Goal: Information Seeking & Learning: Learn about a topic

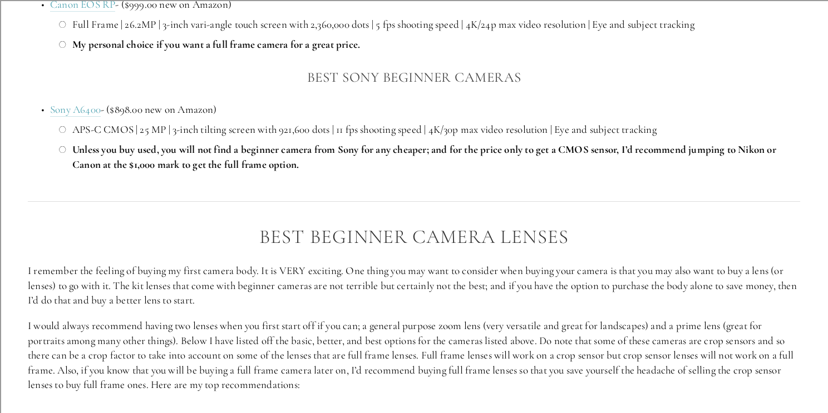
scroll to position [1127, 0]
click at [89, 117] on link "Sony A6400" at bounding box center [75, 110] width 51 height 14
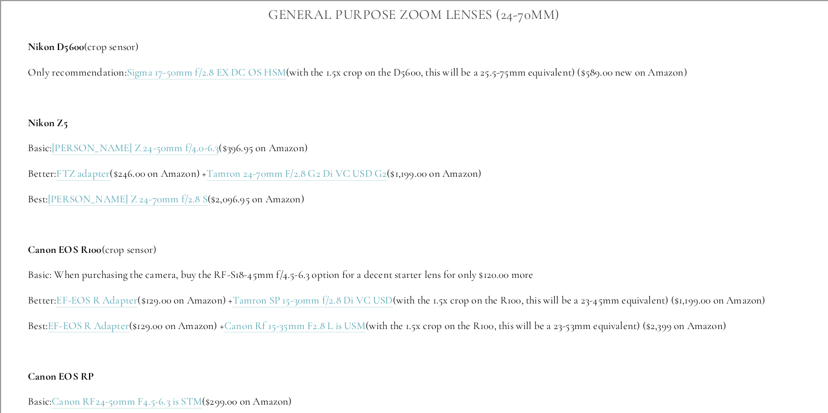
scroll to position [1568, 0]
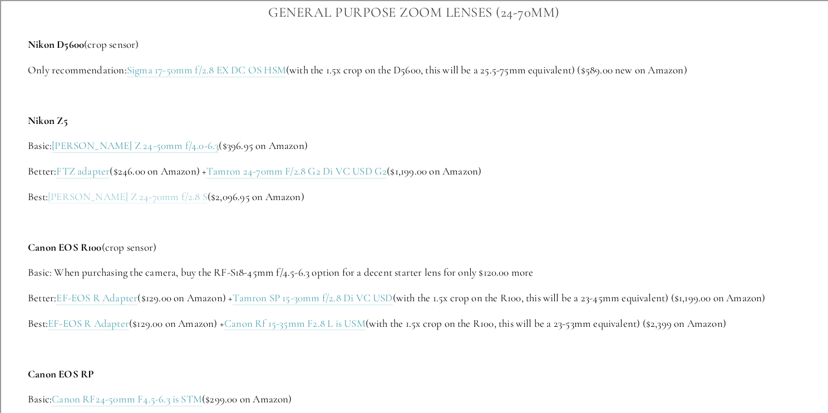
click at [123, 204] on link "[PERSON_NAME] Z 24-70mm f/2.8 S" at bounding box center [128, 197] width 160 height 14
drag, startPoint x: 205, startPoint y: 222, endPoint x: 185, endPoint y: 216, distance: 20.8
click at [185, 216] on div "General Purpose Zoom Lenses (24-70mm) Nikon D5600 (crop sensor) Only recommenda…" at bounding box center [414, 293] width 772 height 584
click at [191, 221] on div "General Purpose Zoom Lenses (24-70mm) Nikon D5600 (crop sensor) Only recommenda…" at bounding box center [414, 293] width 772 height 584
drag, startPoint x: 191, startPoint y: 221, endPoint x: 189, endPoint y: 214, distance: 7.6
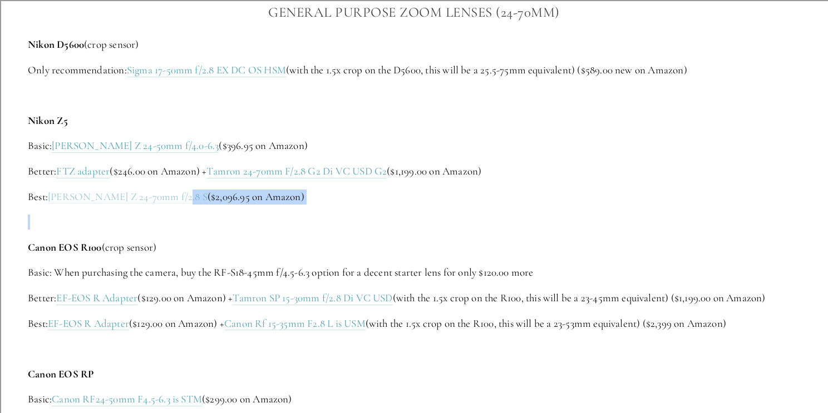
click at [189, 214] on div "General Purpose Zoom Lenses (24-70mm) Nikon D5600 (crop sensor) Only recommenda…" at bounding box center [414, 293] width 772 height 584
click at [43, 221] on div "General Purpose Zoom Lenses (24-70mm) Nikon D5600 (crop sensor) Only recommenda…" at bounding box center [414, 293] width 772 height 584
drag, startPoint x: 49, startPoint y: 212, endPoint x: 186, endPoint y: 211, distance: 137.4
click at [186, 205] on p "Best: [PERSON_NAME] Z 24-70mm f/2.8 S ($2,096.95 on Amazon)" at bounding box center [414, 197] width 772 height 15
copy link "[PERSON_NAME] Z 24-70mm f/2.8 S"
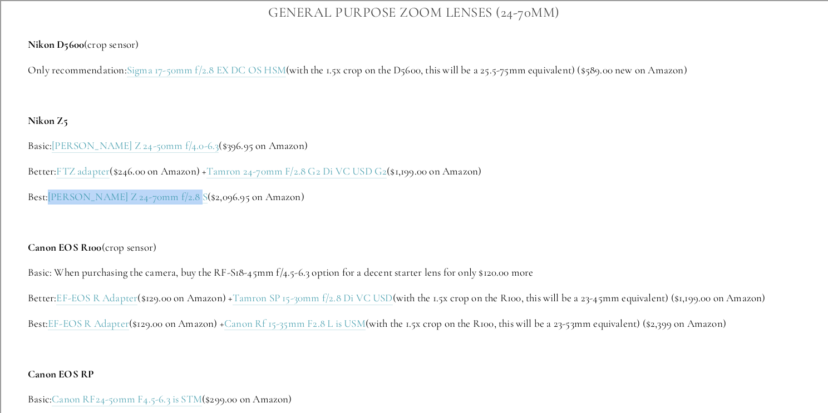
click at [243, 251] on div "General Purpose Zoom Lenses (24-70mm) Nikon D5600 (crop sensor) Only recommenda…" at bounding box center [414, 293] width 772 height 584
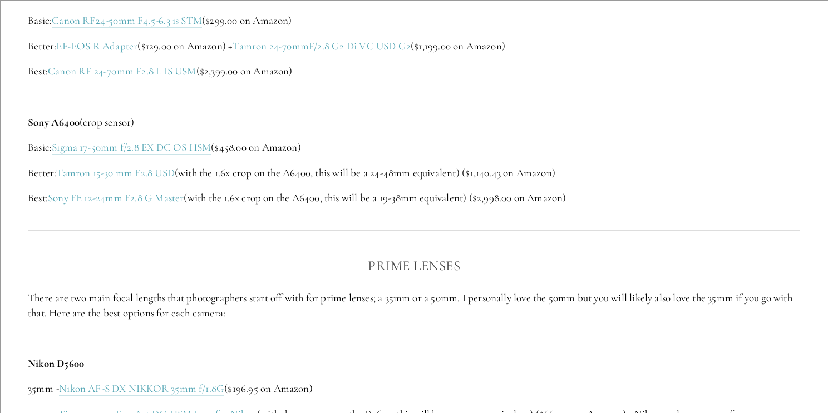
scroll to position [1951, 0]
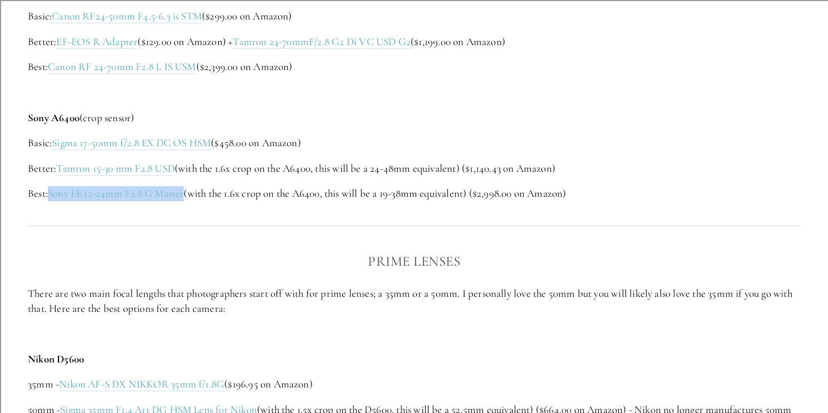
drag, startPoint x: 187, startPoint y: 217, endPoint x: 53, endPoint y: 209, distance: 133.8
copy link "ony FE 12-24mm F2.8 G Master"
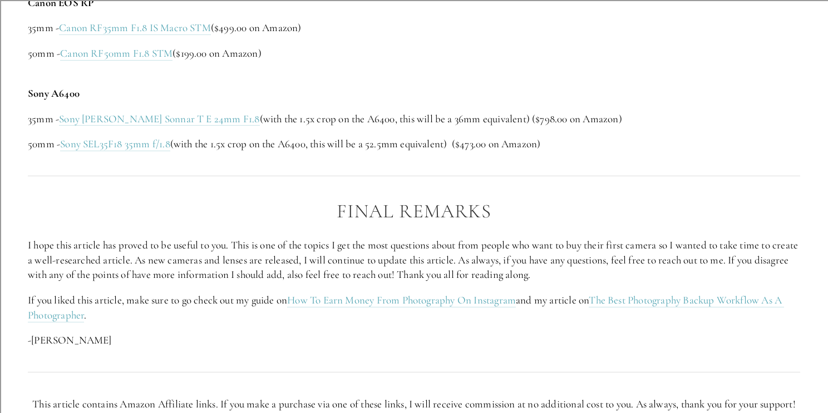
scroll to position [2633, 0]
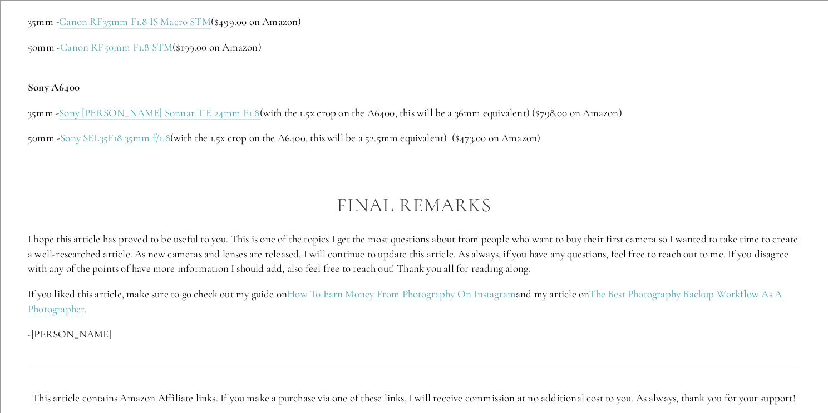
click at [111, 176] on div at bounding box center [413, 170] width 791 height 30
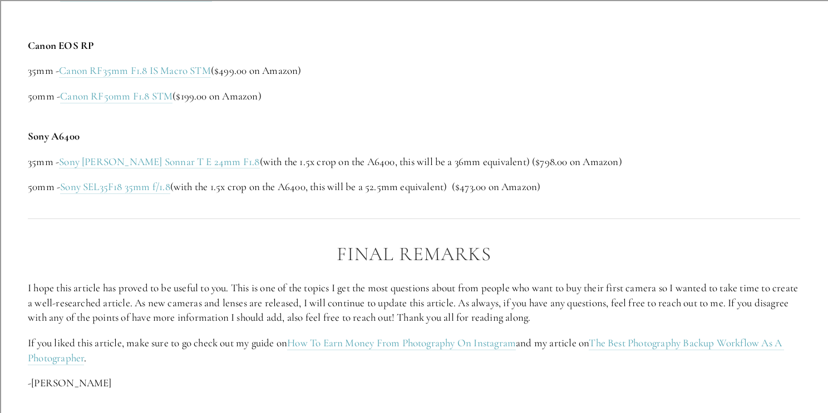
scroll to position [2603, 0]
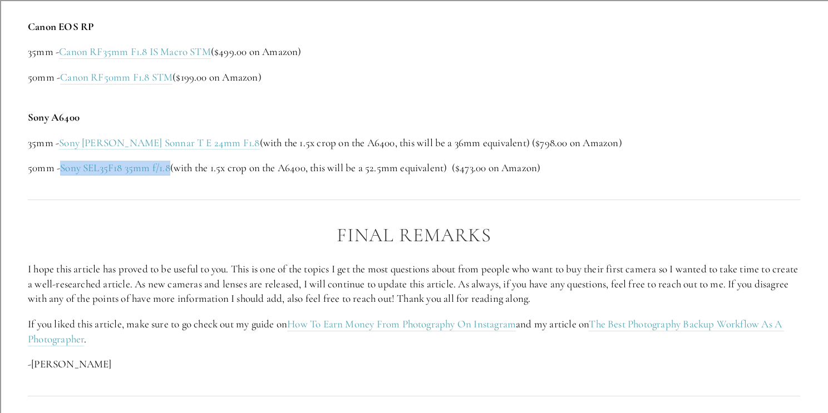
drag, startPoint x: 62, startPoint y: 196, endPoint x: 173, endPoint y: 191, distance: 110.8
copy link "Sony SEL35F18 35mm f/1.8"
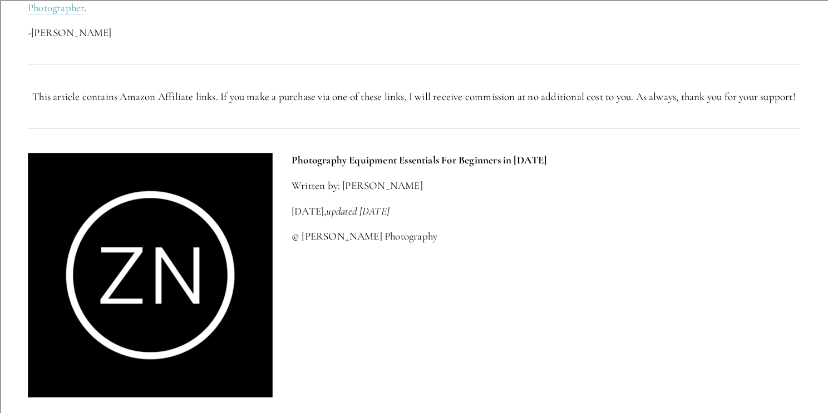
scroll to position [3062, 0]
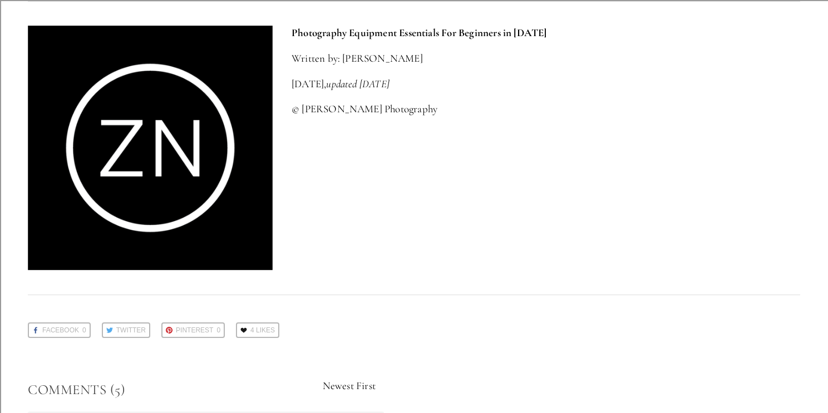
click at [467, 259] on div "Photography Equipment Essentials For Beginners in [DATE] Written by: [PERSON_NA…" at bounding box center [413, 148] width 791 height 264
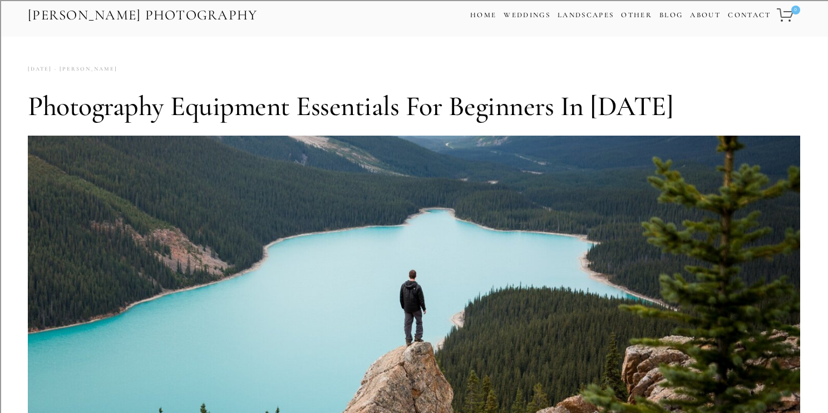
scroll to position [0, 0]
